Goal: Task Accomplishment & Management: Manage account settings

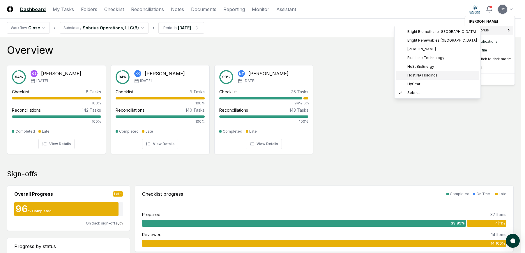
click at [428, 75] on span "Host NA Holdings" at bounding box center [422, 75] width 30 height 5
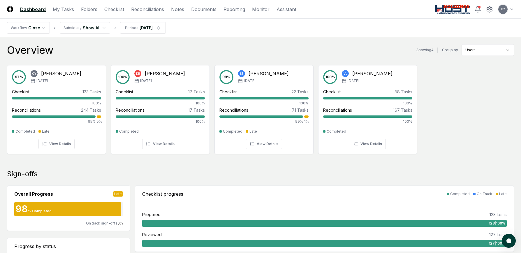
click at [145, 21] on nav "Workflow Close Subsidiary Show All Periods Aug 2025" at bounding box center [260, 28] width 521 height 19
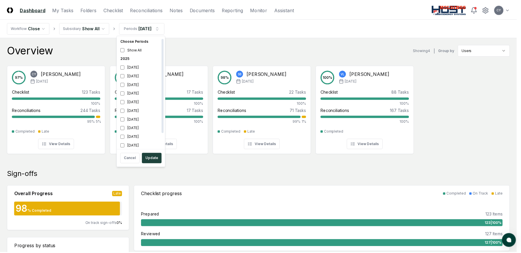
scroll to position [2, 0]
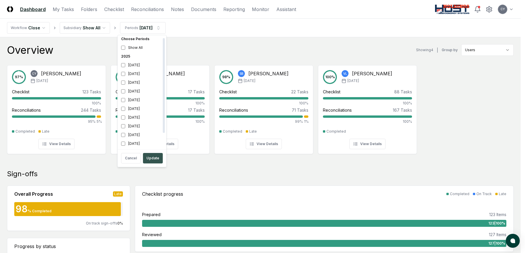
click at [152, 157] on button "Update" at bounding box center [153, 158] width 20 height 10
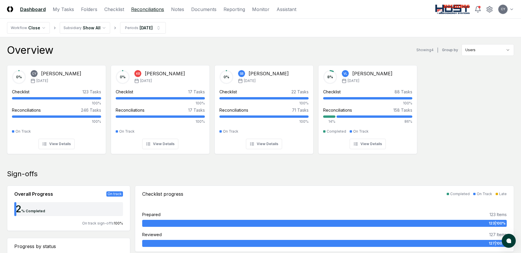
click at [141, 12] on link "Reconciliations" at bounding box center [147, 9] width 33 height 7
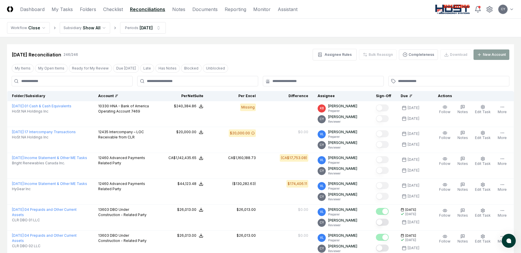
click at [109, 95] on div "Account" at bounding box center [124, 95] width 53 height 5
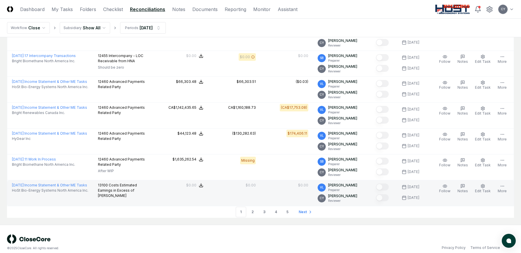
scroll to position [1243, 0]
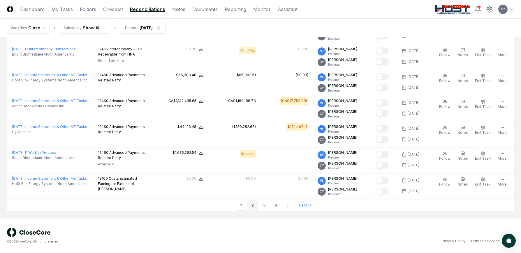
click at [250, 205] on link "2" at bounding box center [252, 205] width 10 height 10
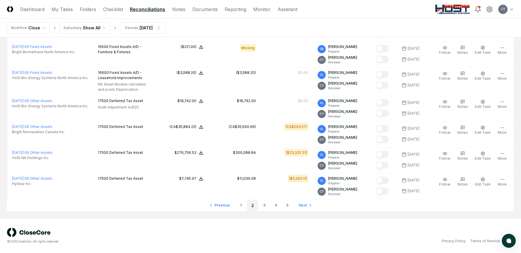
scroll to position [1231, 0]
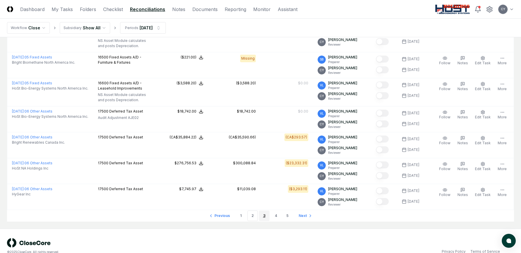
click at [264, 211] on link "3" at bounding box center [264, 216] width 10 height 10
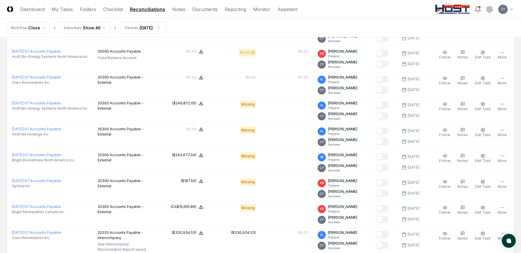
scroll to position [495, 0]
